Goal: Transaction & Acquisition: Purchase product/service

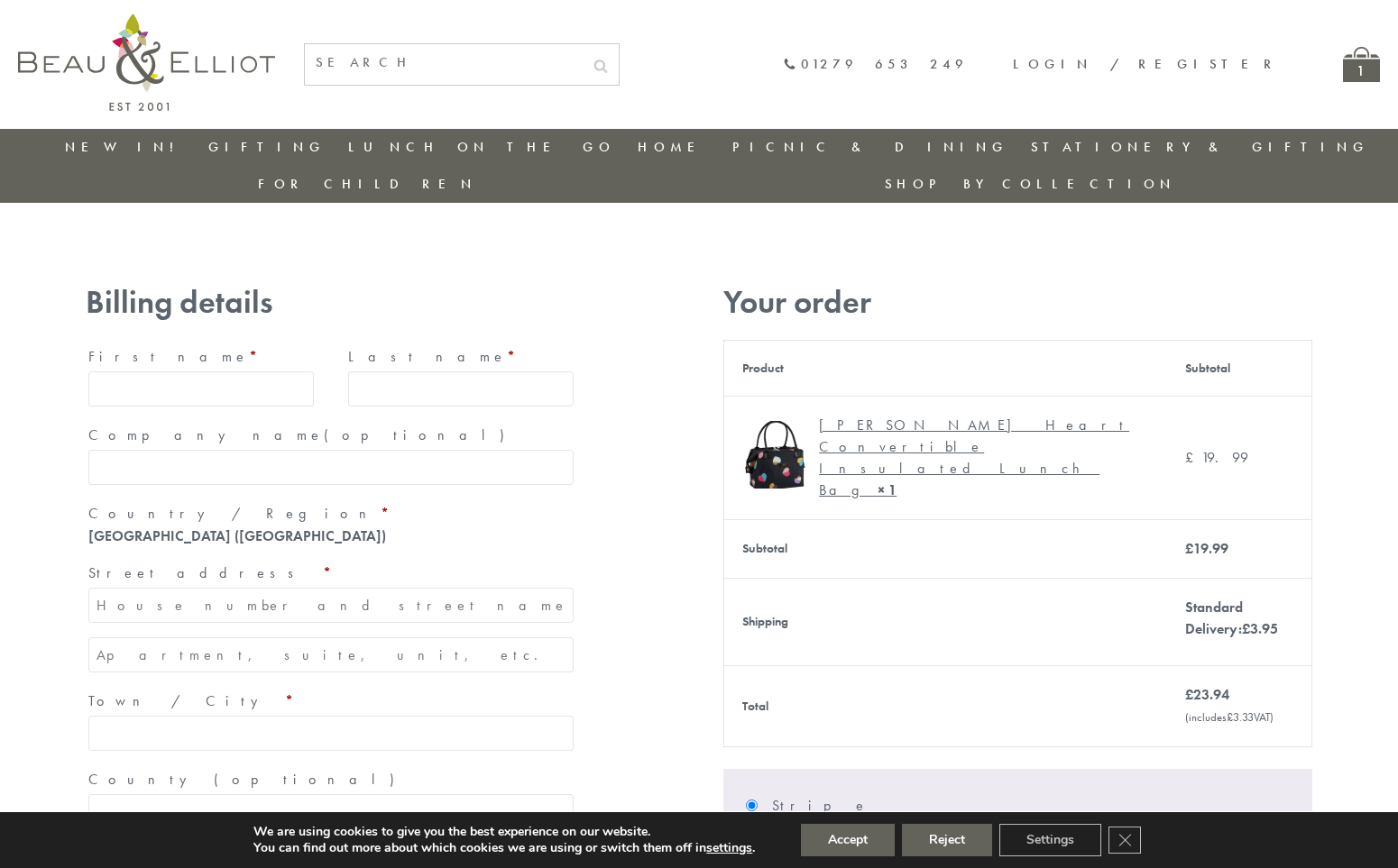
type input "[EMAIL_ADDRESS][DOMAIN_NAME]"
type input "[PERSON_NAME]"
type input "23, [GEOGRAPHIC_DATA], [GEOGRAPHIC_DATA]"
type input "[GEOGRAPHIC_DATA]"
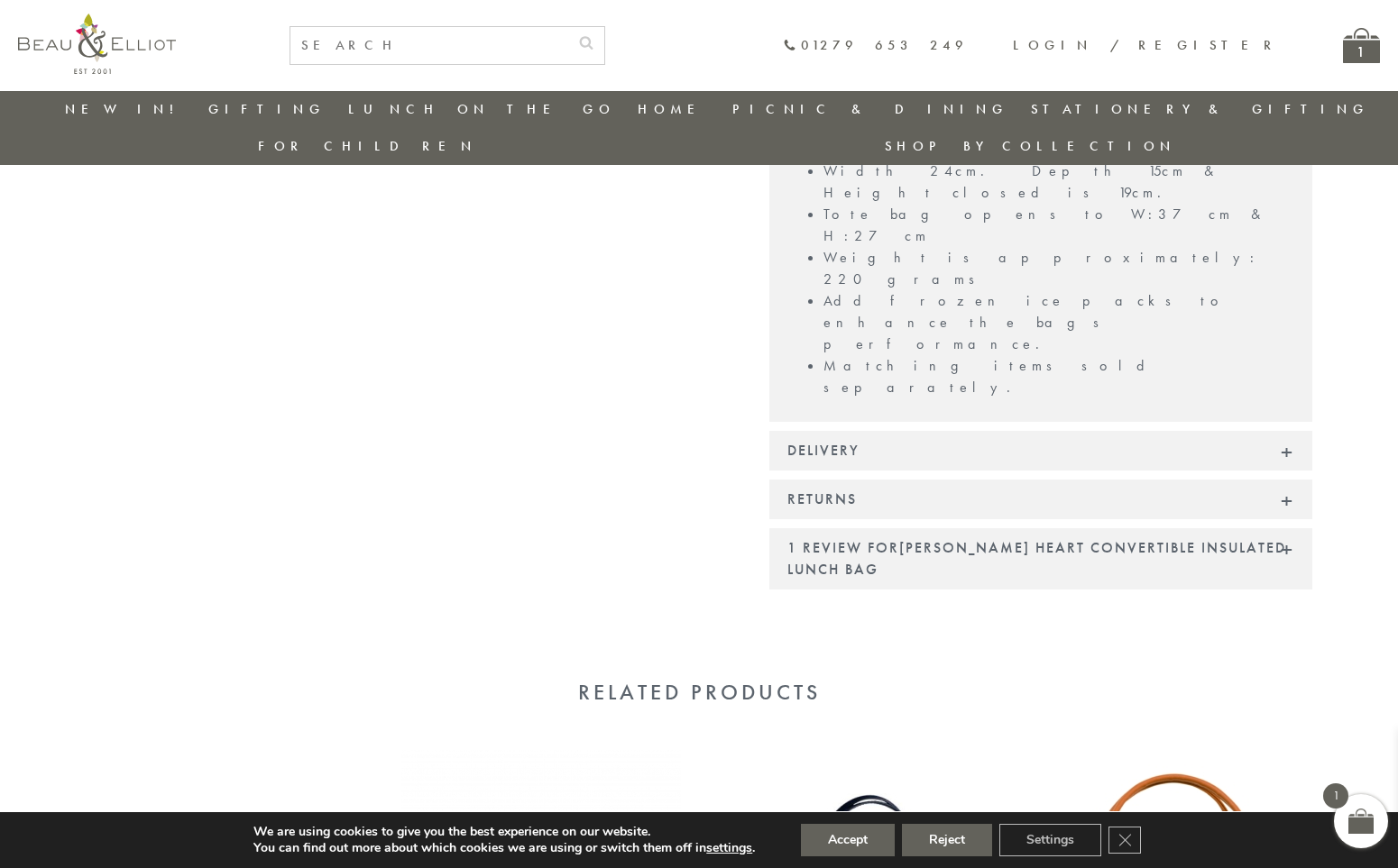
scroll to position [1445, 0]
